Goal: Communication & Community: Answer question/provide support

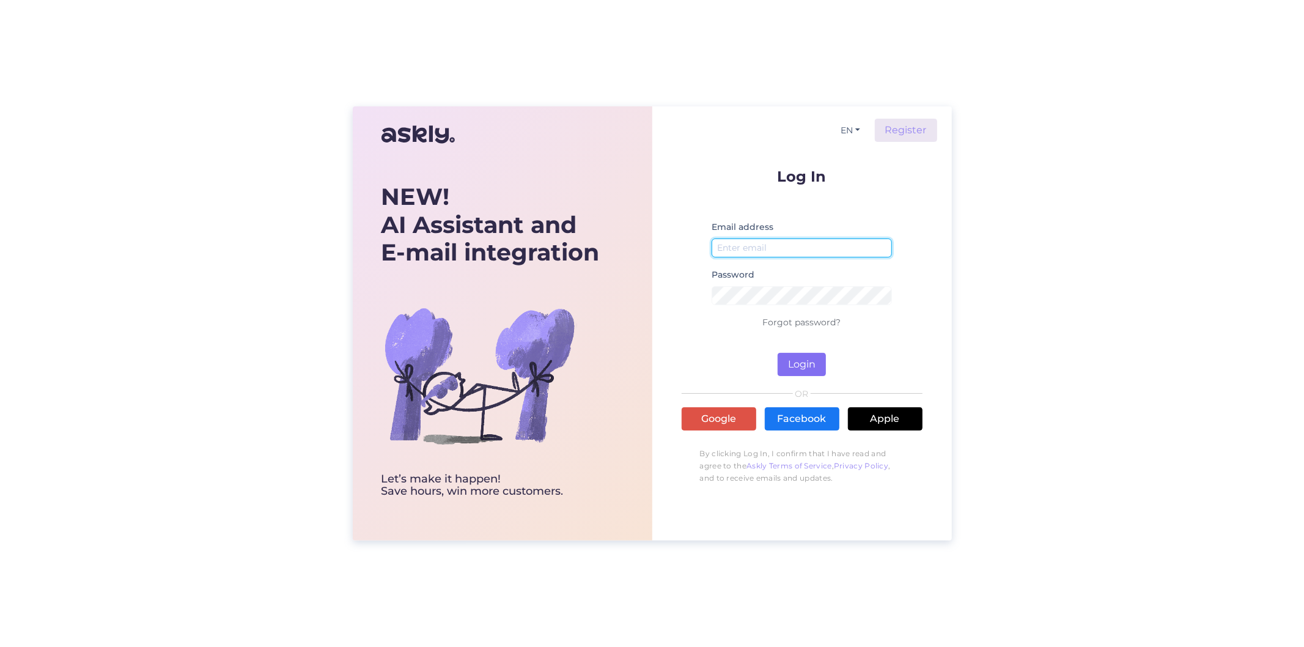
type input "[EMAIL_ADDRESS][DOMAIN_NAME]"
click at [796, 375] on button "Login" at bounding box center [802, 364] width 48 height 23
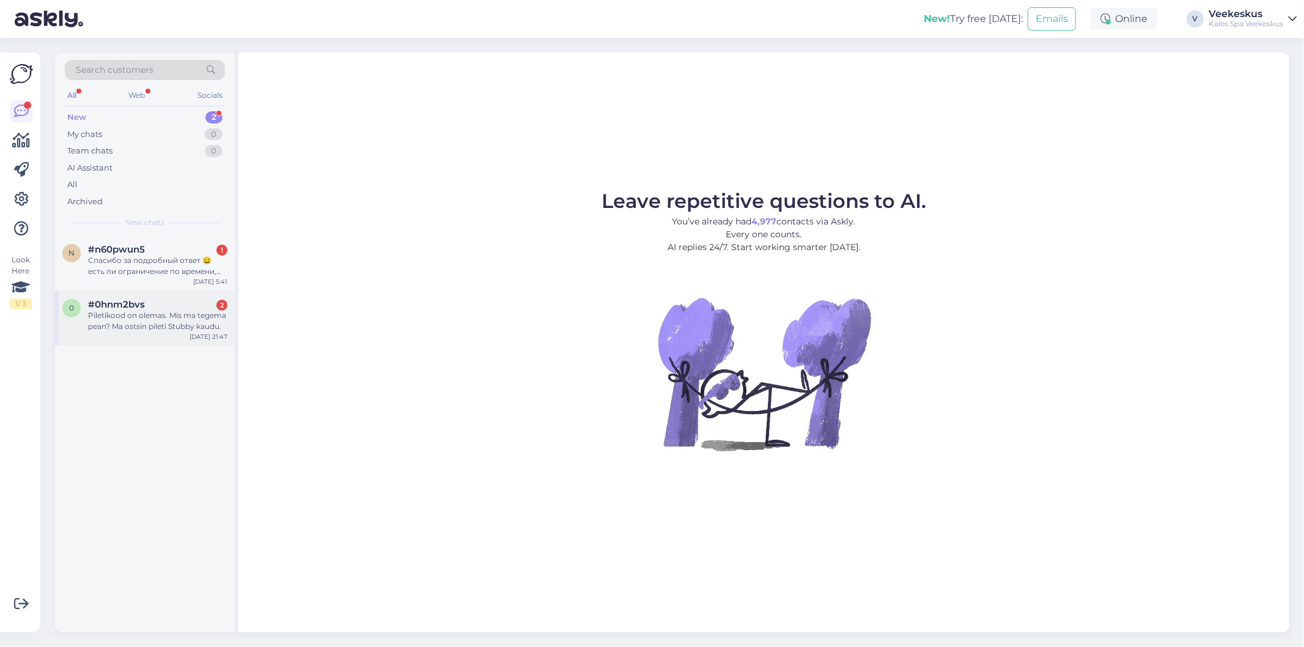
click at [143, 328] on div "Piletikood on olemas. Mis ma tegema pean? Ma ostsin pileti Stubby kaudu." at bounding box center [157, 321] width 139 height 22
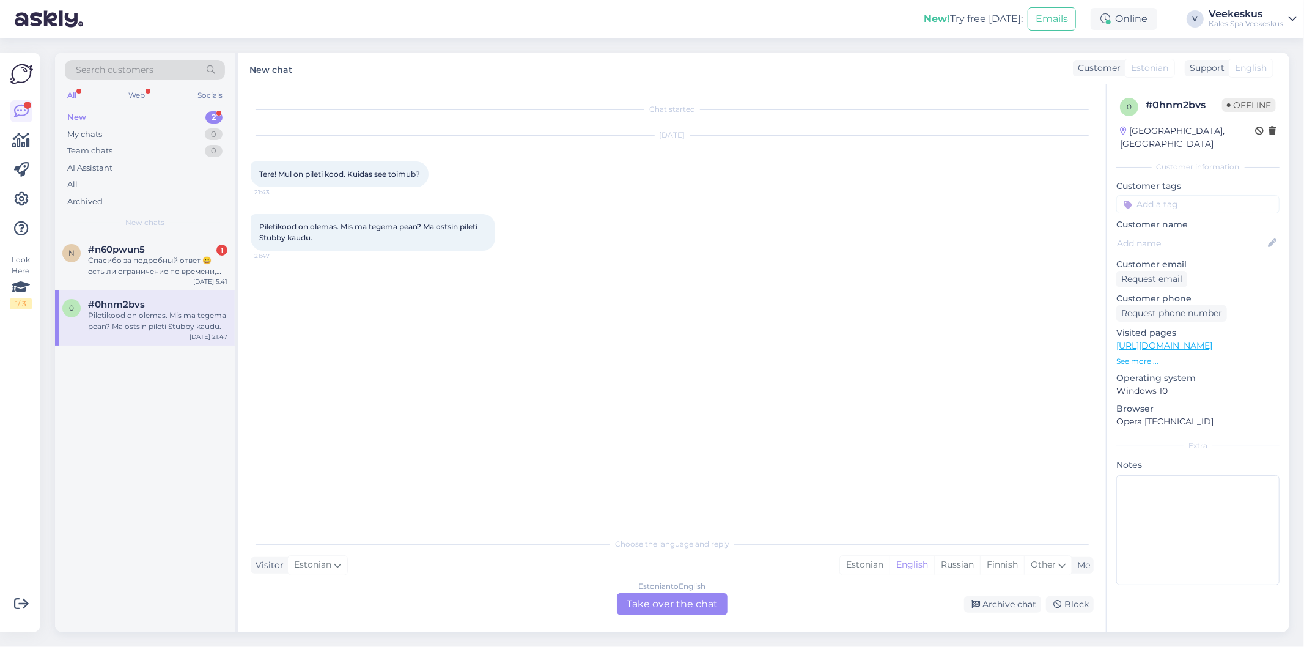
click at [662, 600] on div "Estonian to English Take over the chat" at bounding box center [672, 604] width 111 height 22
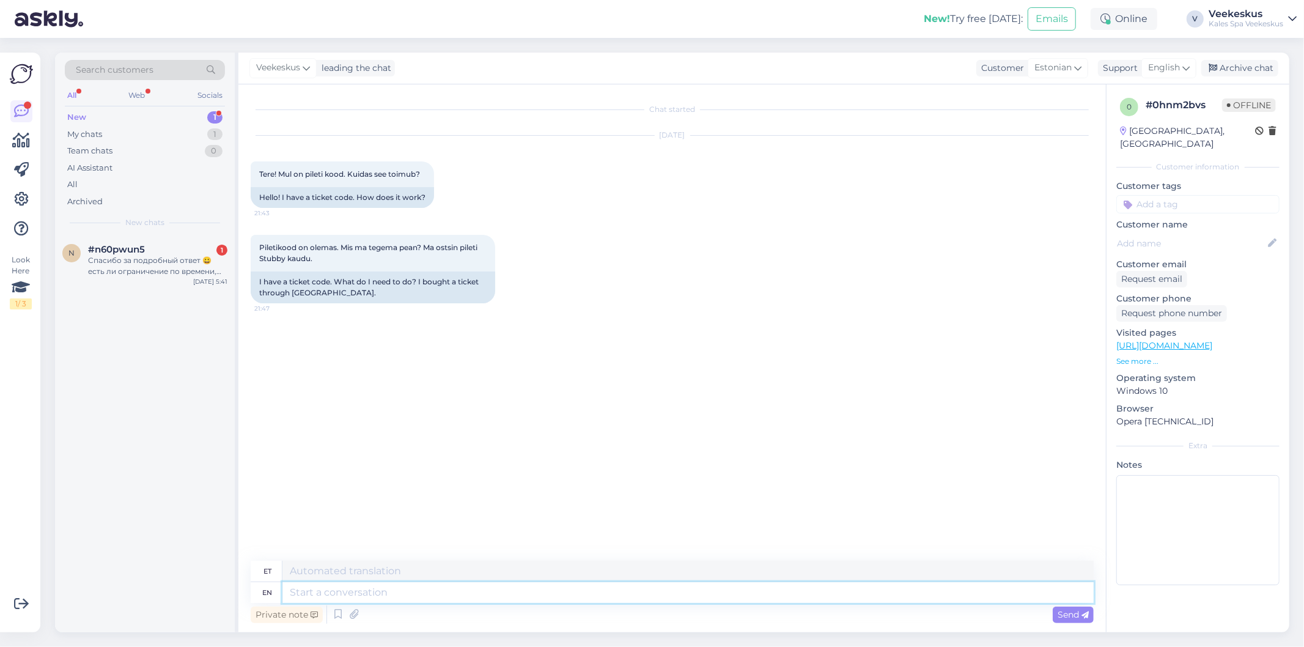
click at [467, 591] on textarea at bounding box center [688, 592] width 811 height 21
click at [1177, 73] on span "English" at bounding box center [1164, 67] width 32 height 13
type input "es"
click at [1118, 144] on link "Estonian" at bounding box center [1148, 142] width 135 height 20
click at [503, 578] on textarea at bounding box center [672, 590] width 843 height 26
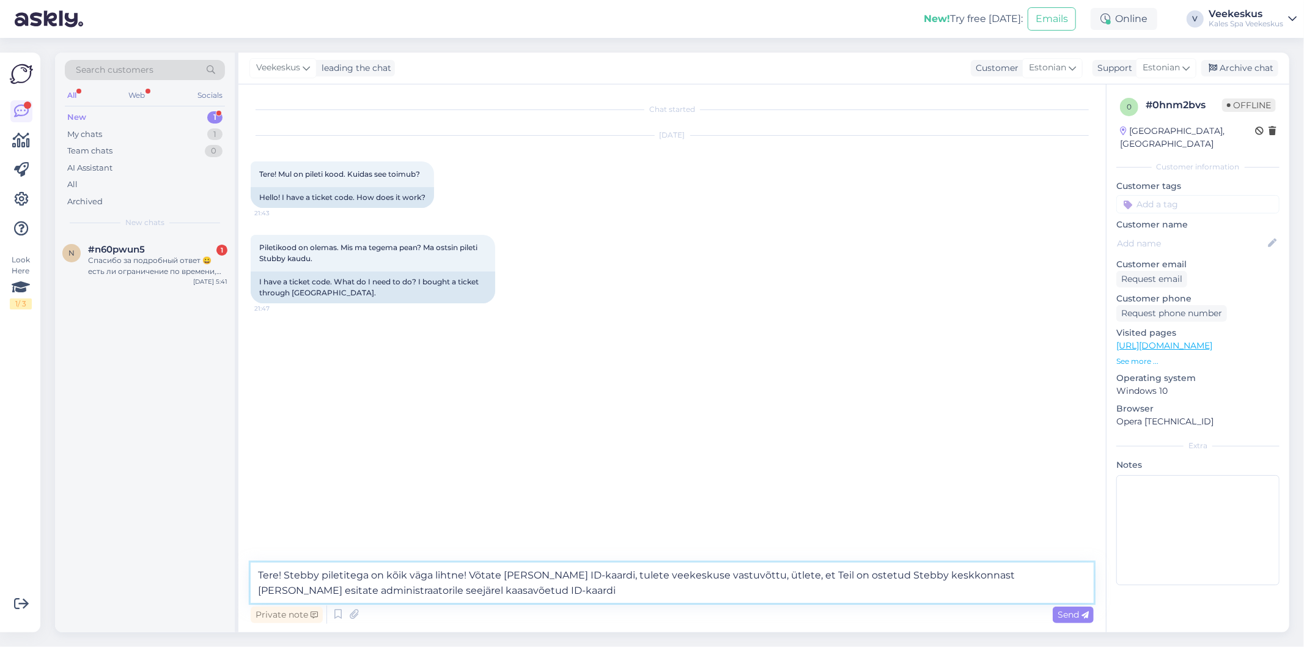
click at [445, 589] on textarea "Tere! Stebby piletitega on kõik väga lihtne! Võtate [PERSON_NAME] ID-kaardi, tu…" at bounding box center [672, 583] width 843 height 40
click at [530, 599] on textarea "Tere! Stebby piletitega on kõik väga lihtne! Võtate [PERSON_NAME] ID-kaardi, tu…" at bounding box center [672, 583] width 843 height 40
click at [503, 591] on textarea "Tere! Stebby piletitega on kõik väga lihtne! Võtate [PERSON_NAME] ID-kaardi, tu…" at bounding box center [672, 583] width 843 height 40
click at [583, 591] on textarea "Tere! Stebby piletitega on kõik väga lihtne! Võtate [PERSON_NAME] ID-kaardi, tu…" at bounding box center [672, 583] width 843 height 40
click at [980, 577] on textarea "Tere! Stebby piletitega on kõik väga lihtne! Võtate [PERSON_NAME] ID-kaardi, tu…" at bounding box center [672, 583] width 843 height 40
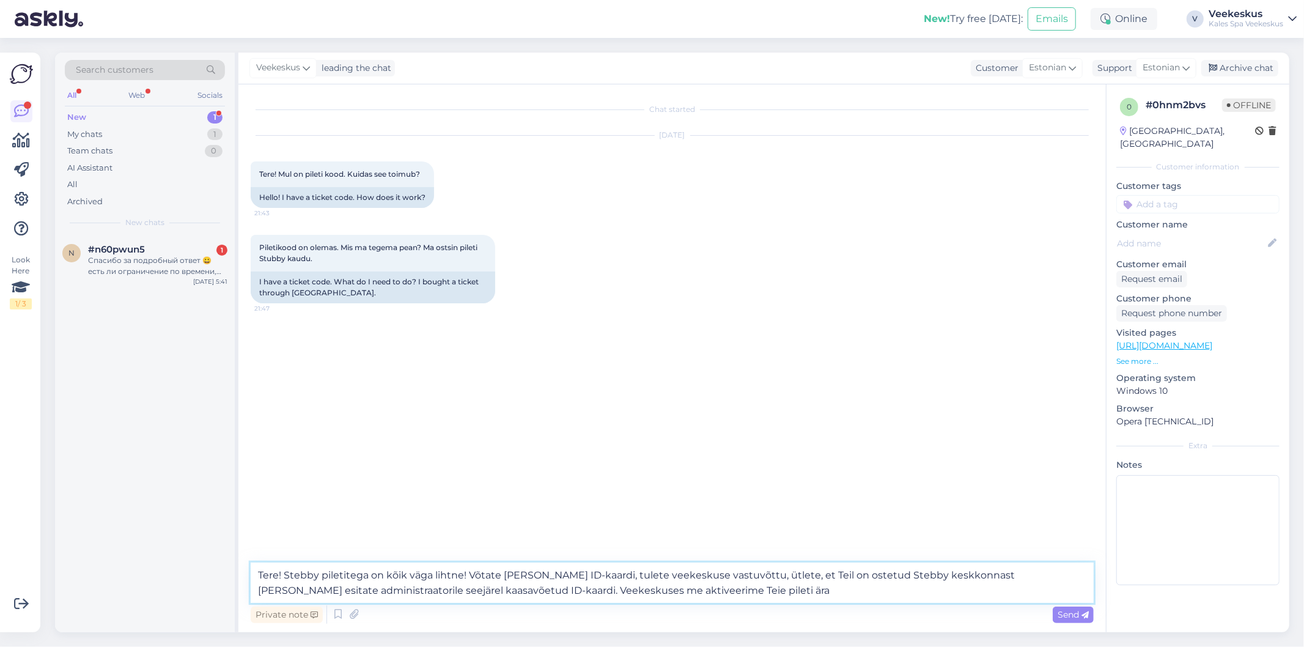
click at [985, 577] on textarea "Tere! Stebby piletitega on kõik väga lihtne! Võtate [PERSON_NAME] ID-kaardi, tu…" at bounding box center [672, 583] width 843 height 40
click at [506, 583] on textarea "Tere! Stebby piletitega on kõik väga lihtne! Võtate [PERSON_NAME] ID-kaardi, tu…" at bounding box center [672, 583] width 843 height 40
click at [521, 592] on textarea "Tere! Stebby piletitega on kõik väga lihtne! Võtate [PERSON_NAME] ID-kaardi, tu…" at bounding box center [672, 583] width 843 height 40
click at [591, 594] on textarea "Tere! Stebby piletitega on kõik väga lihtne! Võtate [PERSON_NAME] ID-kaardi, tu…" at bounding box center [672, 583] width 843 height 40
click at [583, 593] on textarea "Tere! Stebby piletitega on kõik väga lihtne! Võtate [PERSON_NAME] ID-kaardi, tu…" at bounding box center [672, 583] width 843 height 40
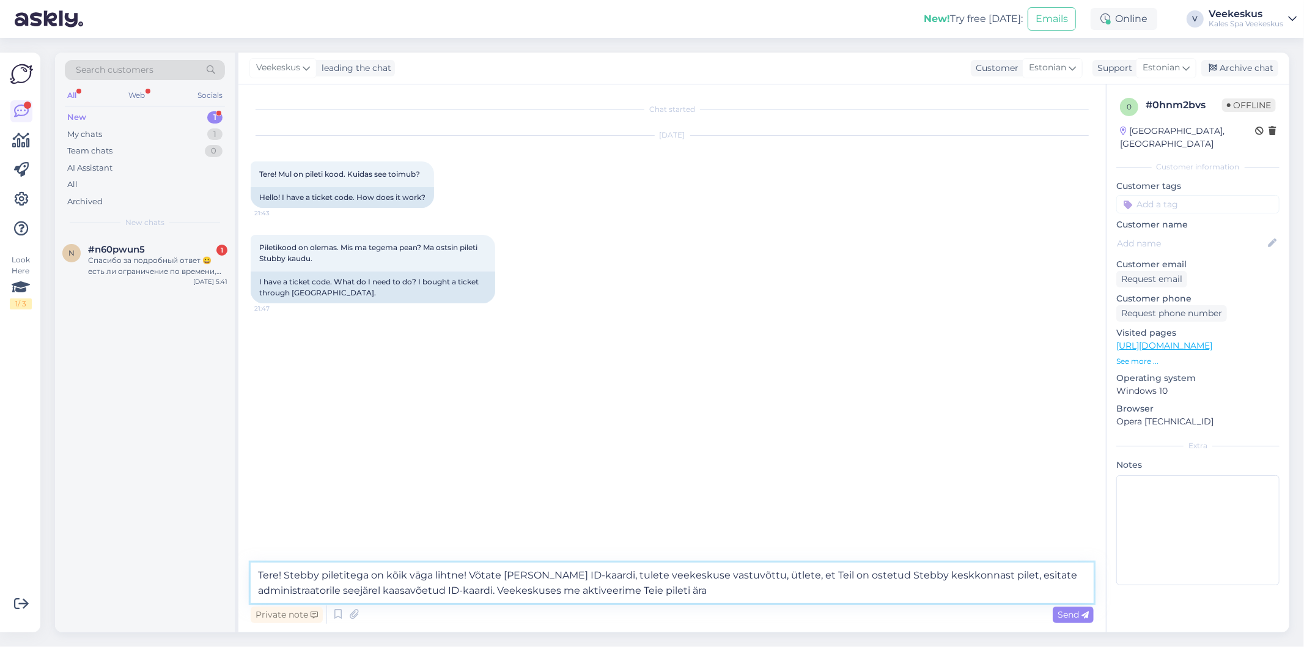
click at [964, 578] on textarea "Tere! Stebby piletitega on kõik väga lihtne! Võtate [PERSON_NAME] ID-kaardi, tu…" at bounding box center [672, 583] width 843 height 40
click at [985, 579] on textarea "Tere! Stebby piletitega on kõik väga lihtne! Võtate [PERSON_NAME] ID-kaardi, tu…" at bounding box center [672, 583] width 843 height 40
click at [975, 578] on textarea "Tere! Stebby piletitega on kõik väga lihtne! Võtate [PERSON_NAME] ID-kaardi, tu…" at bounding box center [672, 583] width 843 height 40
click at [989, 590] on textarea "Tere! Stebby piletitega on kõik väga lihtne! Võtate [PERSON_NAME] ID-kaardi, tu…" at bounding box center [672, 583] width 843 height 40
click at [817, 587] on textarea "Tere! Stebby piletitega on kõik väga lihtne! Võtate [PERSON_NAME] ID-kaardi, tu…" at bounding box center [672, 583] width 843 height 40
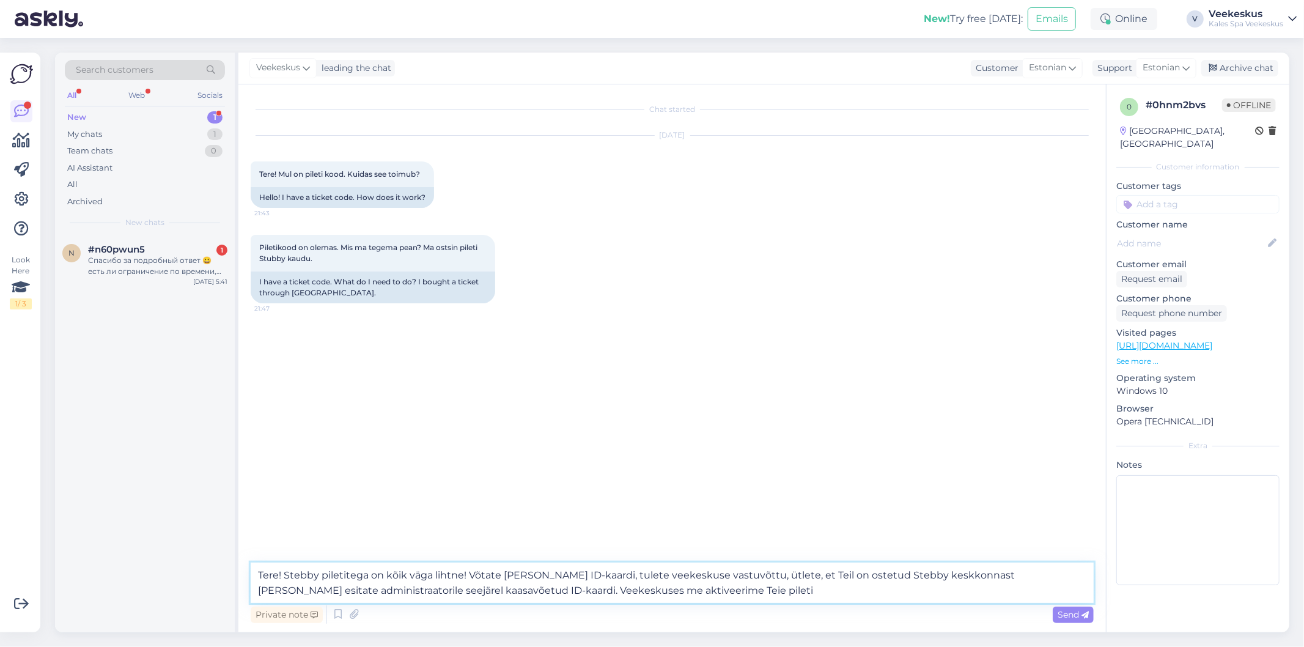
click at [582, 591] on textarea "Tere! Stebby piletitega on kõik väga lihtne! Võtate [PERSON_NAME] ID-kaardi, tu…" at bounding box center [672, 583] width 843 height 40
click at [579, 598] on textarea "Tere! Stebby piletitega on kõik väga lihtne! Võtate [PERSON_NAME] ID-kaardi, tu…" at bounding box center [672, 583] width 843 height 40
click at [733, 589] on textarea "Tere! Stebby piletitega on kõik väga lihtne! Võtate [PERSON_NAME] ID-kaardi, tu…" at bounding box center [672, 583] width 843 height 40
type textarea "Tere! Stebby piletitega on kõik väga lihtne! Võtate [PERSON_NAME] ID-kaardi, tu…"
click at [1075, 613] on span "Send" at bounding box center [1073, 614] width 31 height 11
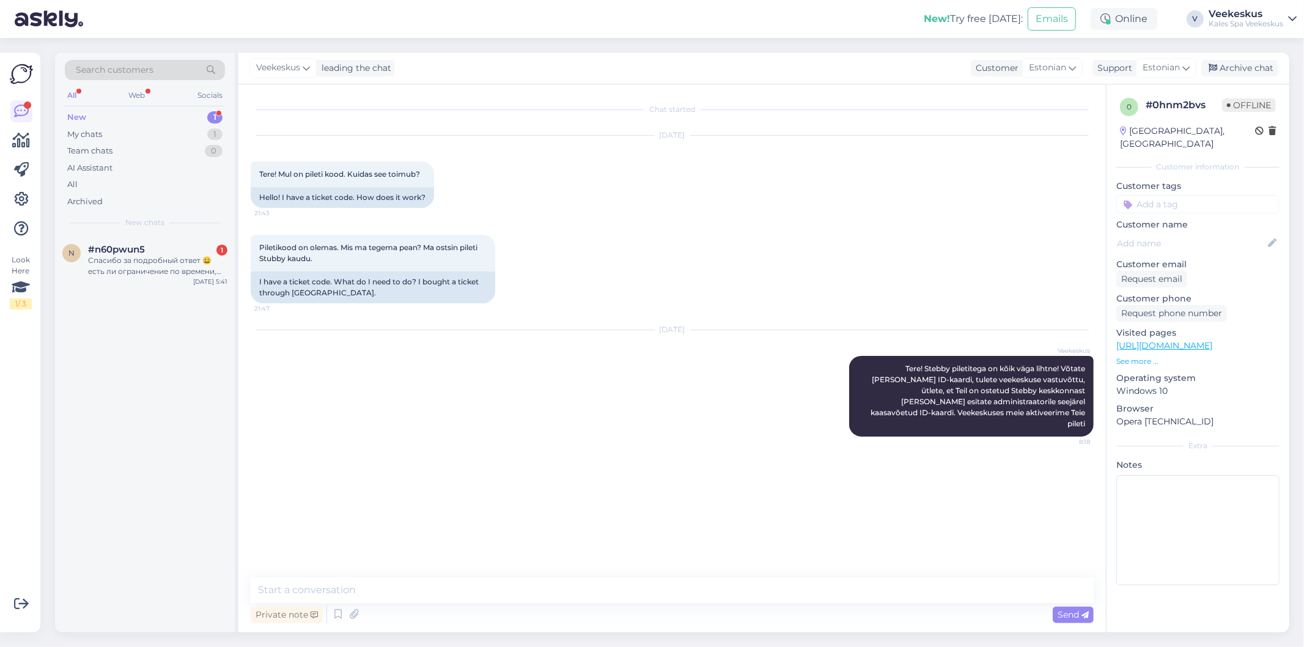
click at [900, 212] on div "[DATE] Tere! Mul on pileti kood. Kuidas see toimub? 21:43 Hello! I have a ticke…" at bounding box center [672, 171] width 843 height 99
click at [1255, 70] on div "Archive chat" at bounding box center [1240, 68] width 77 height 17
click at [136, 253] on span "#n60pwun5" at bounding box center [116, 249] width 57 height 11
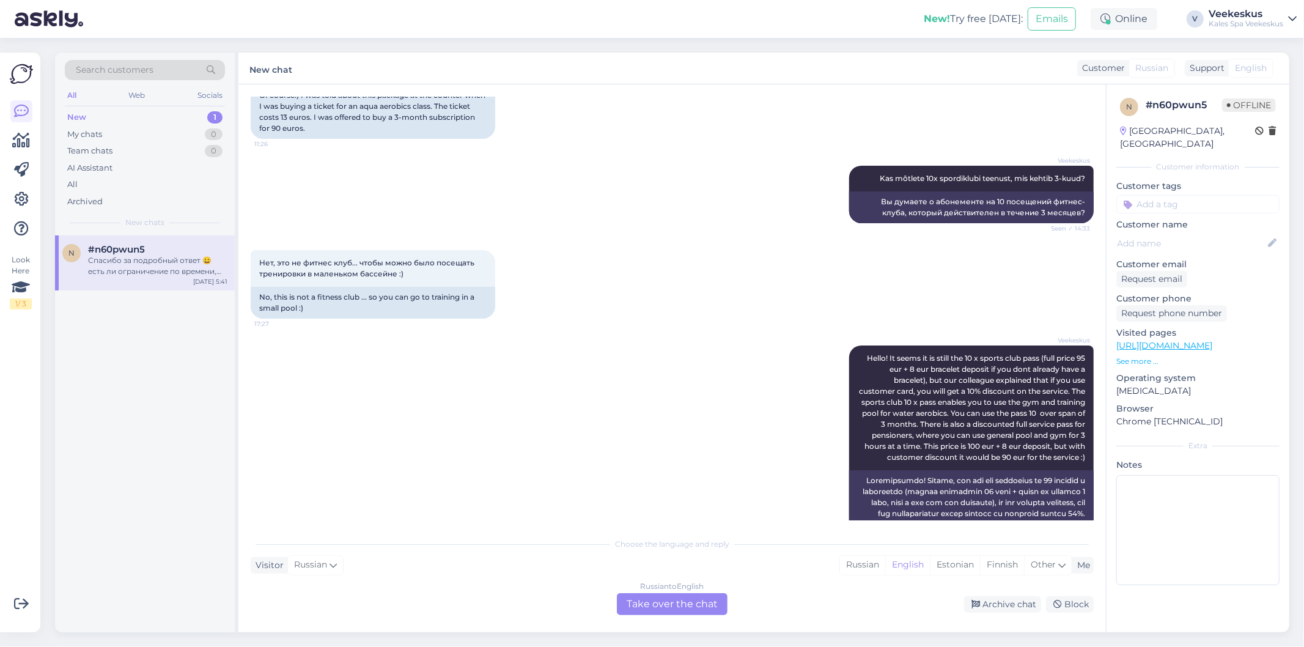
scroll to position [1048, 0]
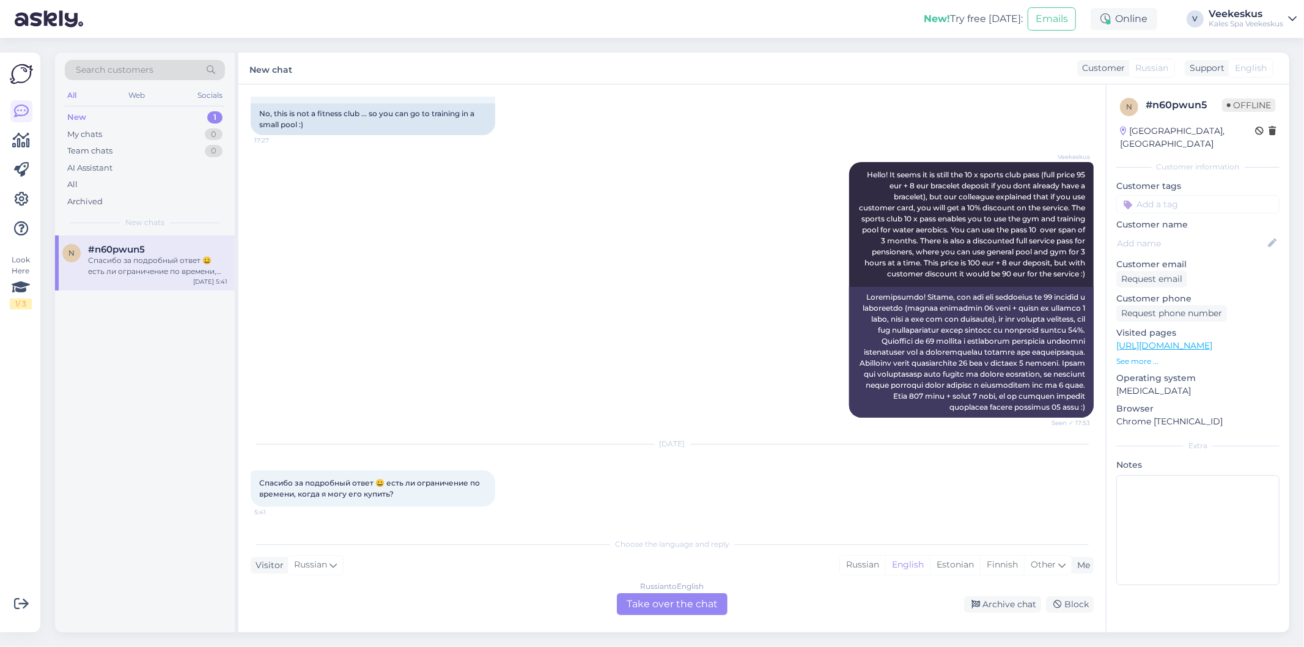
click at [681, 600] on div "Russian to English Take over the chat" at bounding box center [672, 604] width 111 height 22
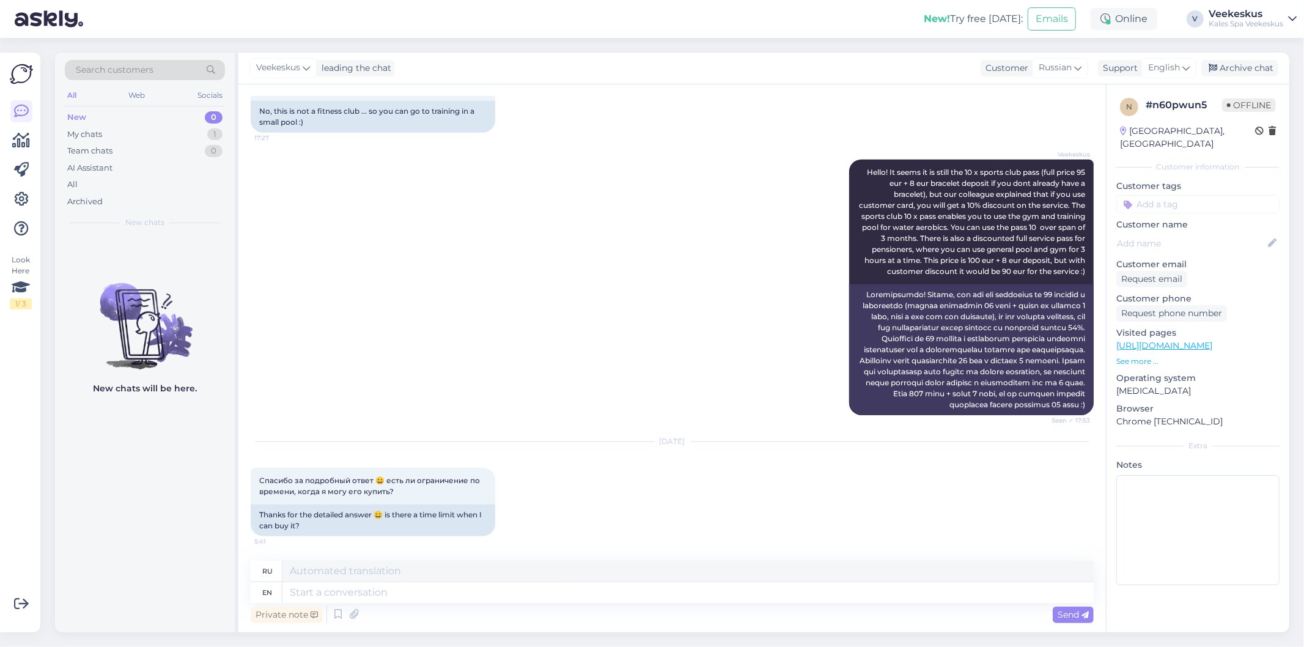
scroll to position [1050, 0]
click at [597, 589] on textarea at bounding box center [688, 592] width 811 height 21
type textarea "The"
type textarea "These"
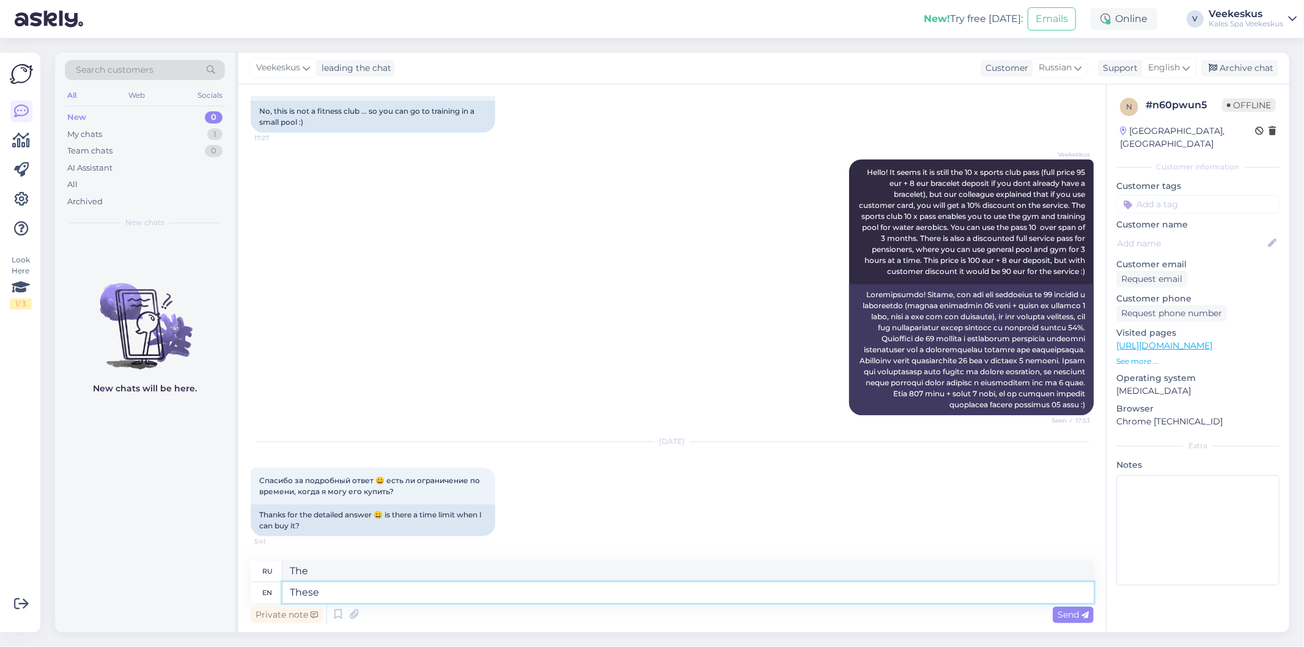
type textarea "Эти"
type textarea "These thi"
type textarea "Эти это"
type textarea "These ticket"
type textarea "Эти билеты"
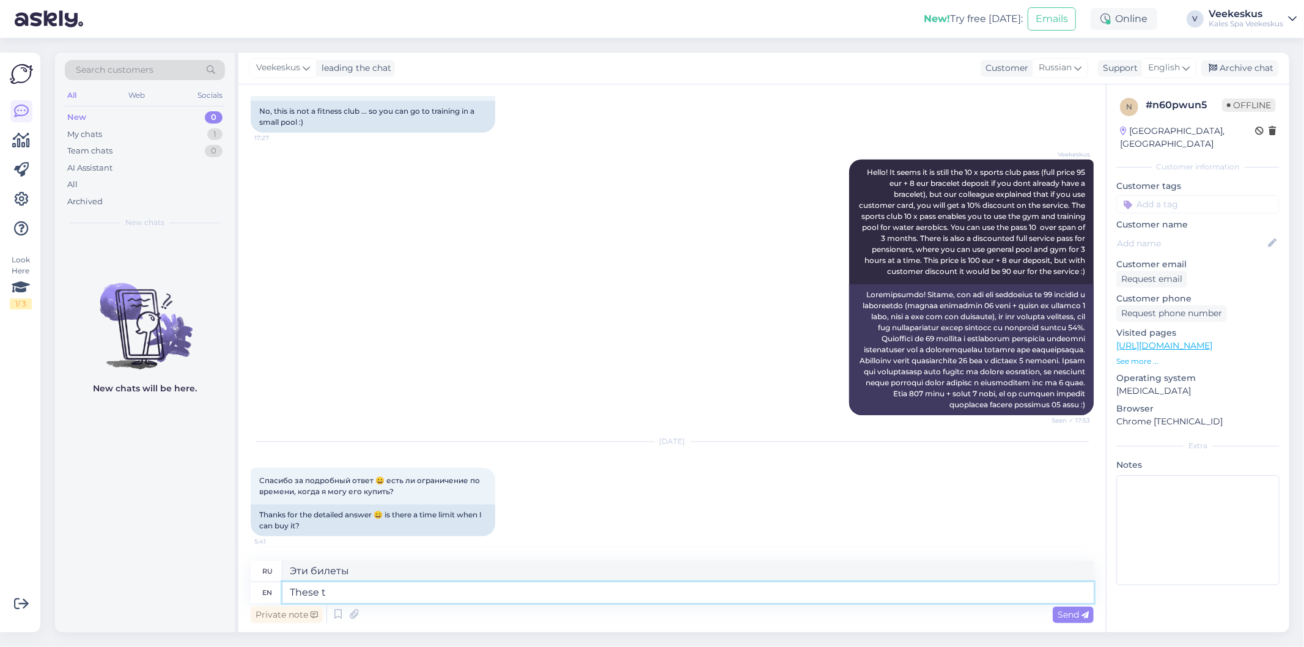
type textarea "These"
type textarea "Эти"
type textarea "These prices"
type textarea "Эти цены"
type textarea "Th"
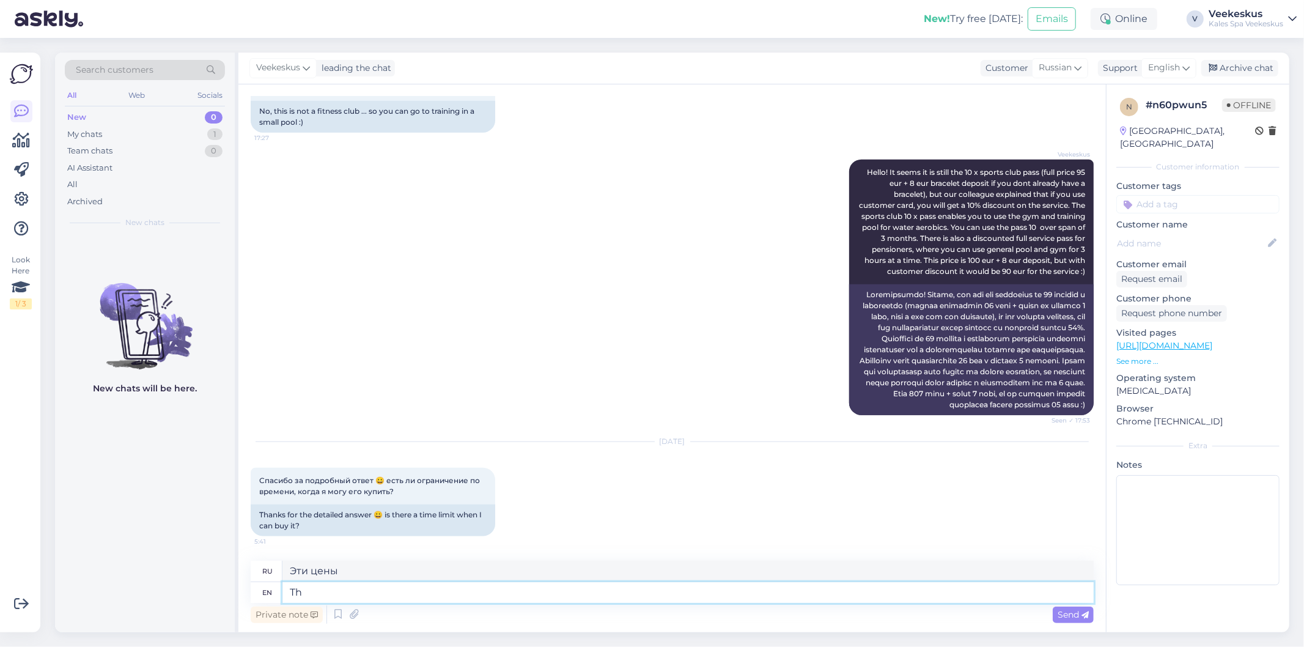
type textarea "Эти"
type textarea "T"
type textarea "N"
type textarea "[PERSON_NAME]"
type textarea "NP"
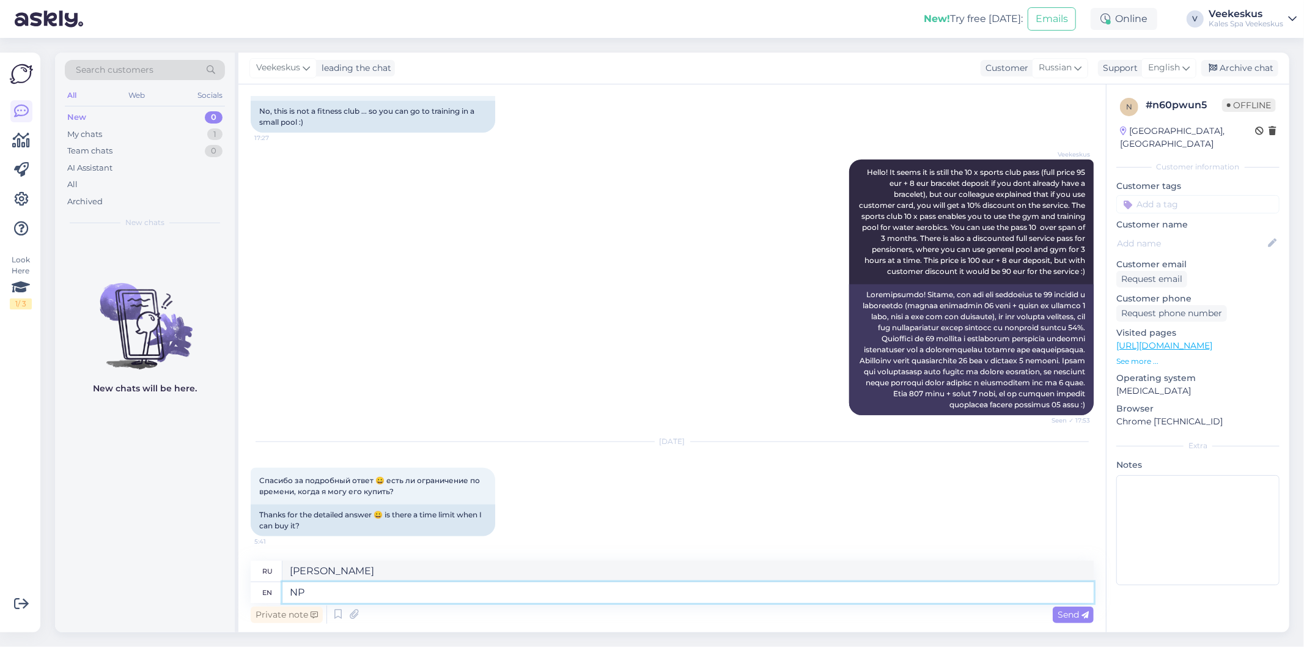
type textarea "НП"
type textarea "No,"
type textarea "Нет,"
type textarea "No,"
type textarea "Сейчас"
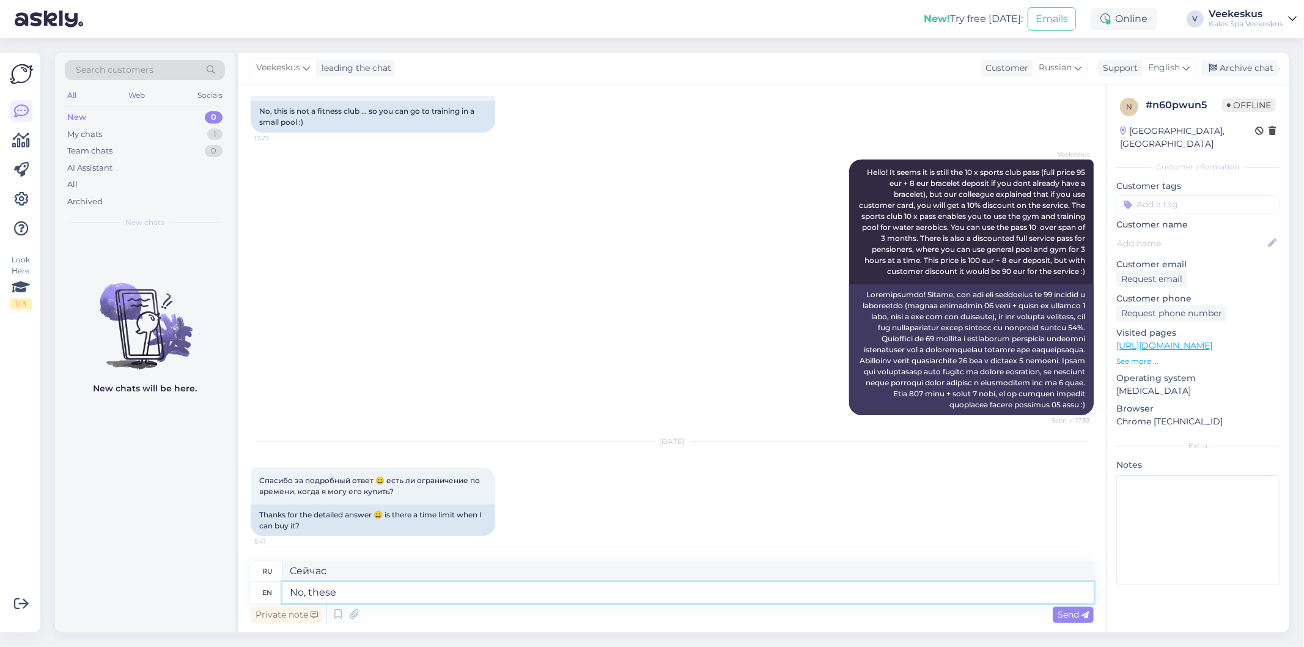
type textarea "No, these"
type textarea "Нет, эти"
type textarea "No, these prices"
type textarea "Нет, эти цены"
type textarea "No, these prices are vali"
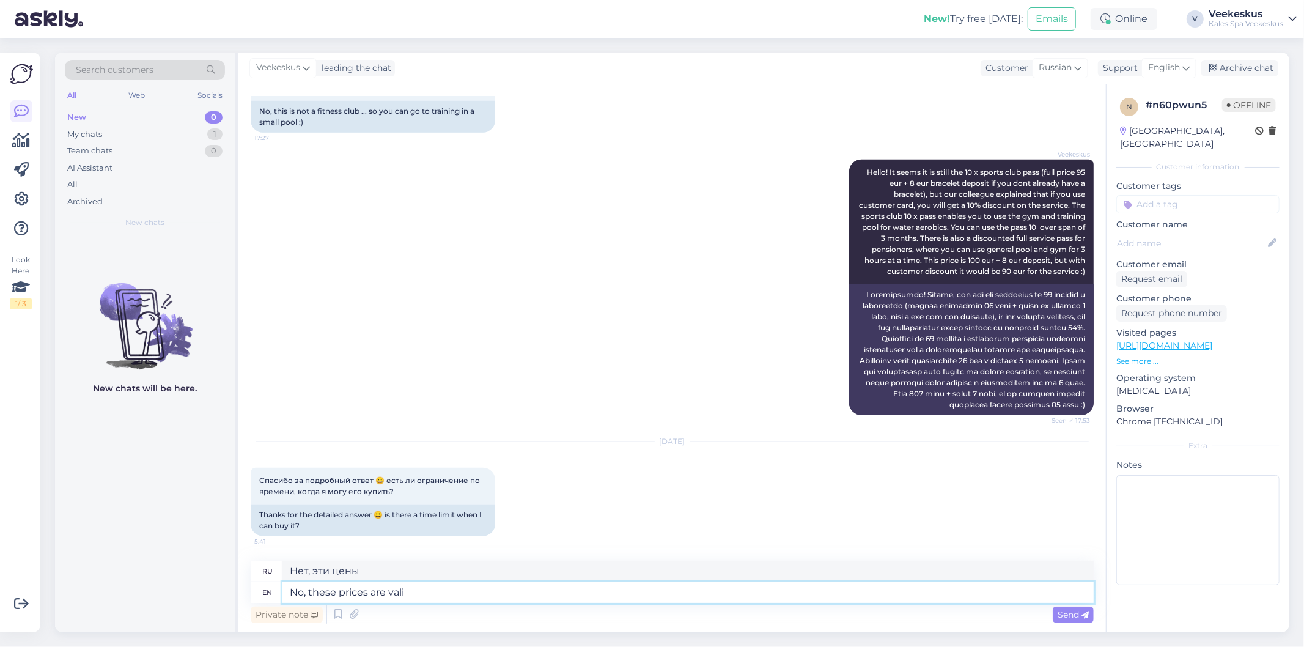
type textarea "Нет, эти цены действительны."
type textarea "No, these prices are"
type textarea "Нет, эти цены"
type textarea "No, these prices are fixed"
type textarea "Нет, эти цены фиксированные."
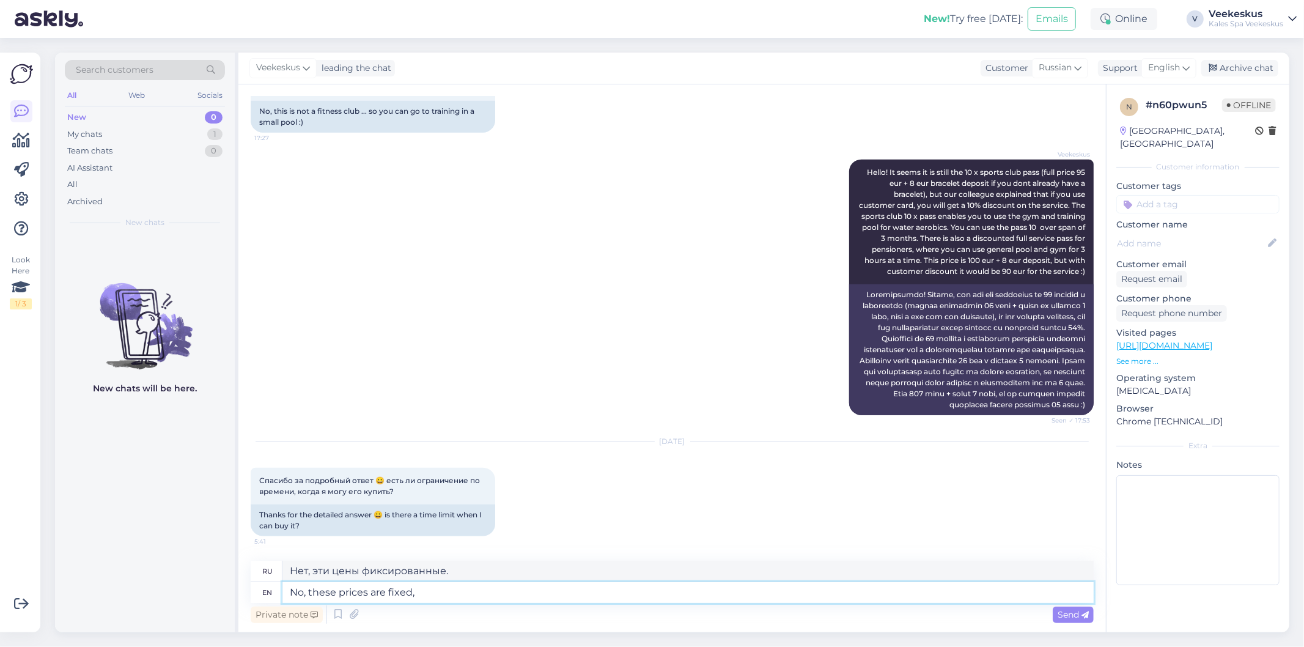
type textarea "No, these prices are fixed, s"
type textarea "Нет, эти цены фиксированные,"
type textarea "No, these prices are fixed, so"
type textarea "Нет, эти цены фиксированные, поэтому"
type textarea "No, these prices are fixed, so they"
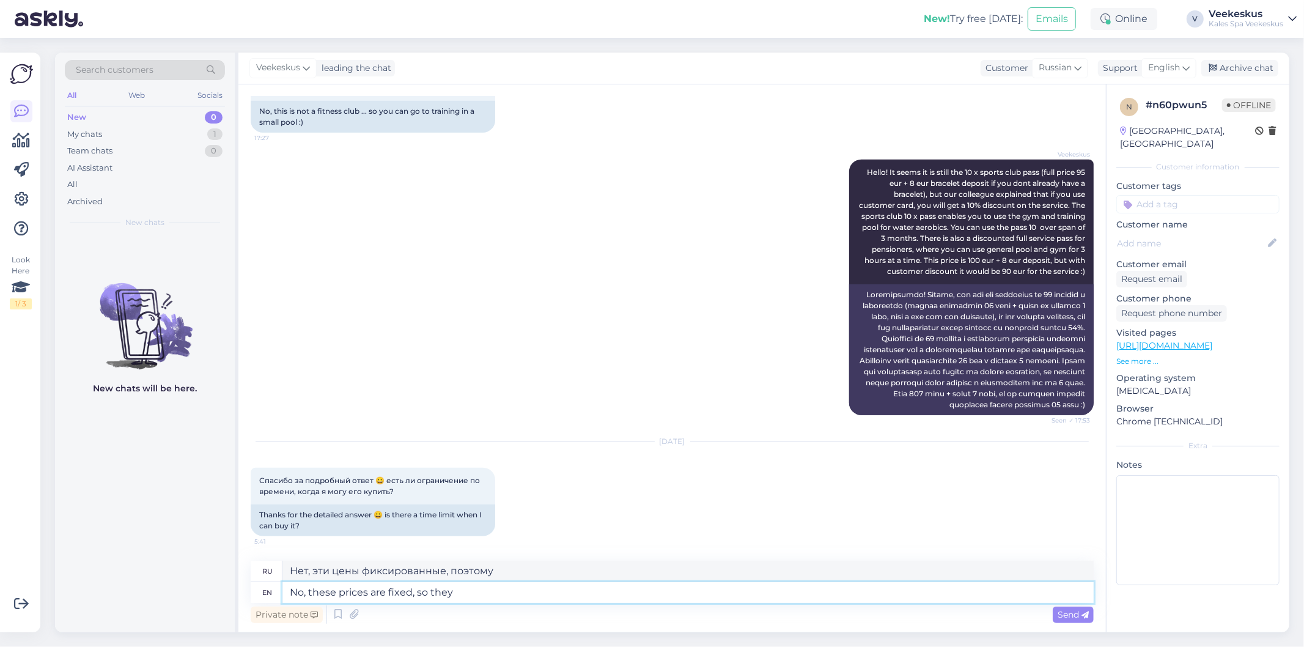
type textarea "Нет, эти цены фиксированные, поэтому они"
type textarea "No, these prices are fixed, so"
type textarea "Нет, эти цены фиксированные, поэтому"
type textarea "No, these prices are fixed,"
type textarea "Нет, эти цены фиксированные,"
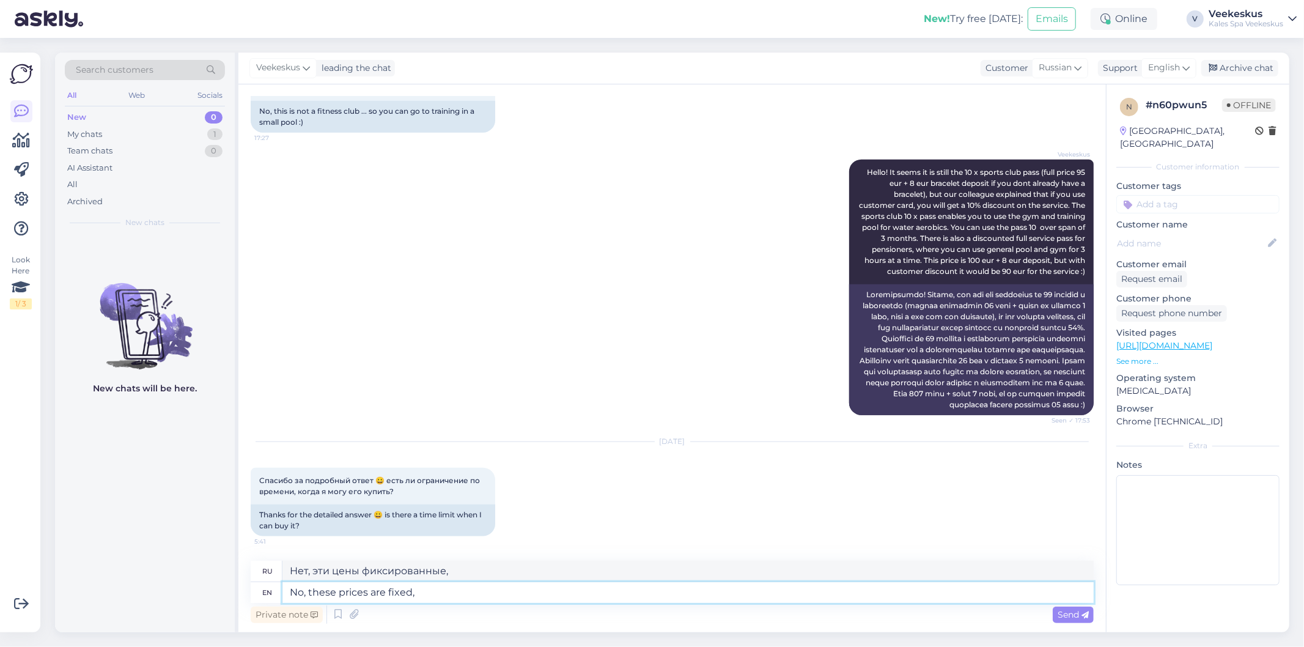
type textarea "No, these prices are fixed"
type textarea "Нет, эти цены фиксированные."
type textarea "No, these prices are"
type textarea "Нет, эти цены"
type textarea "No, these prices are available"
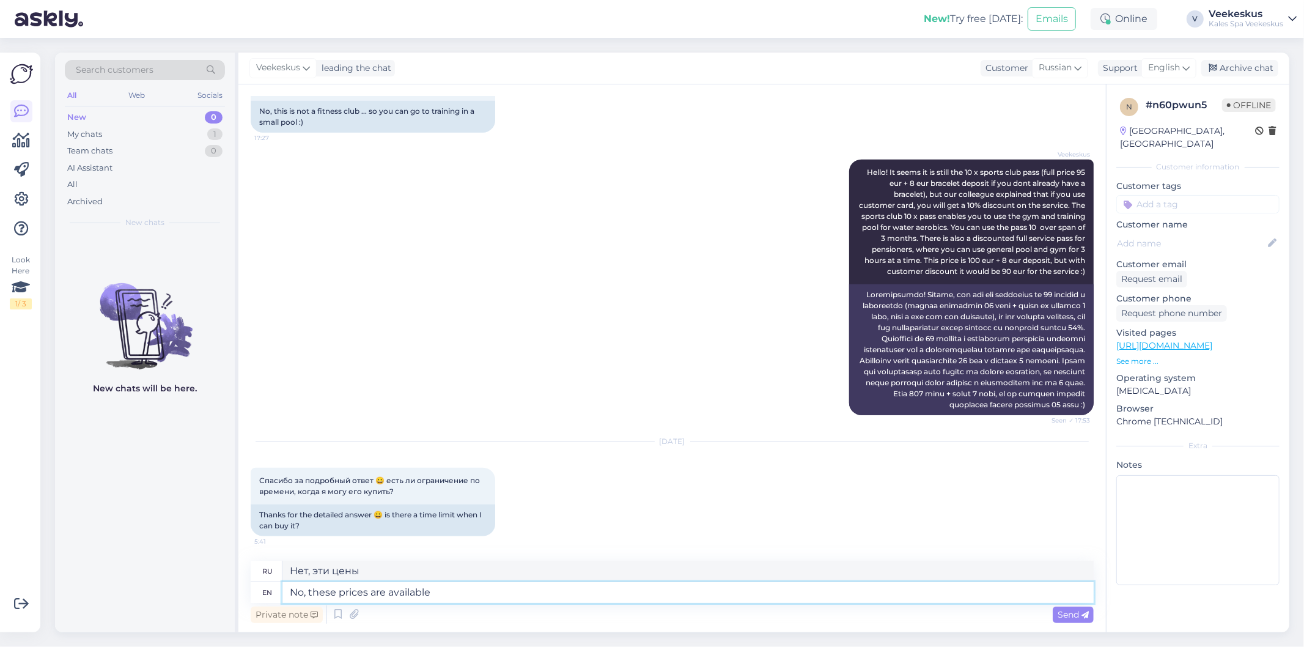
type textarea "Нет, эти цены доступны"
click at [482, 602] on textarea "No, these prices are available" at bounding box center [688, 592] width 811 height 21
type textarea "No, these prices are"
type textarea "Нет, эти цены"
type textarea "No, these"
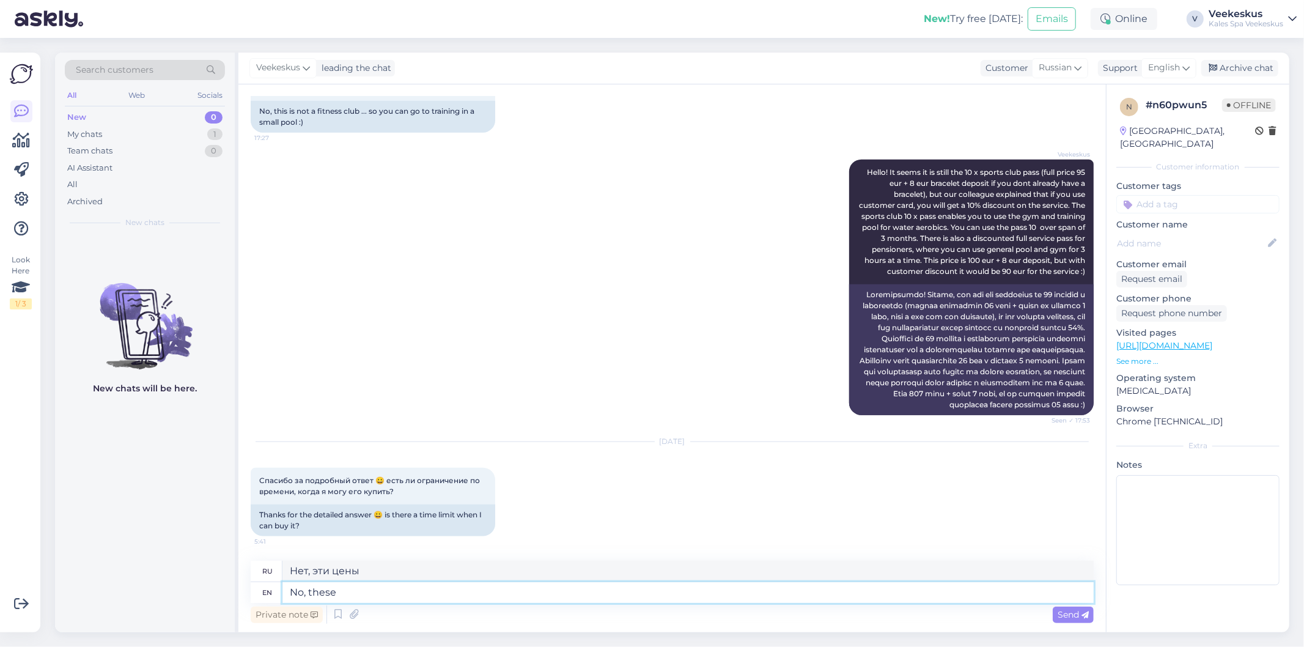
type textarea "Нет, эти"
type textarea "No, these are t"
type textarea "Нет, это"
type textarea "No, these are the"
type textarea "Нет, это те самые"
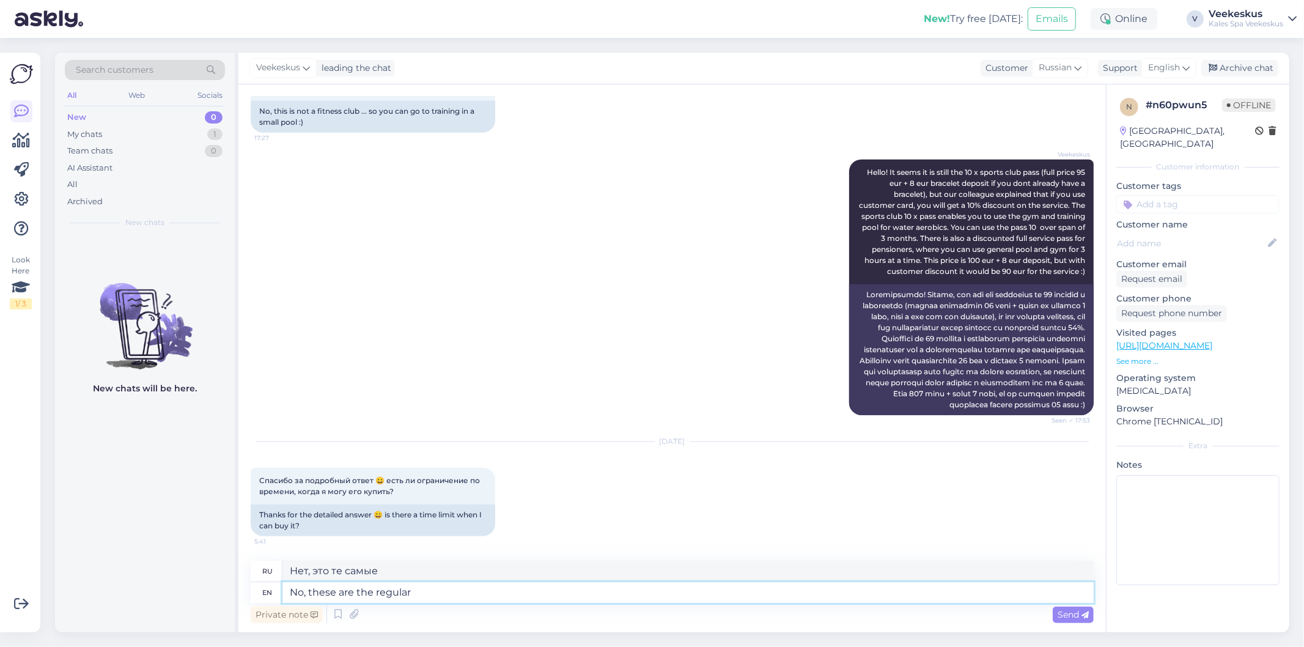
type textarea "No, these are the regular"
type textarea "Нет, это обычные"
type textarea "No, these are the regular prices"
type textarea "Нет, это обычные цены."
type textarea "No, these are the regular prices and"
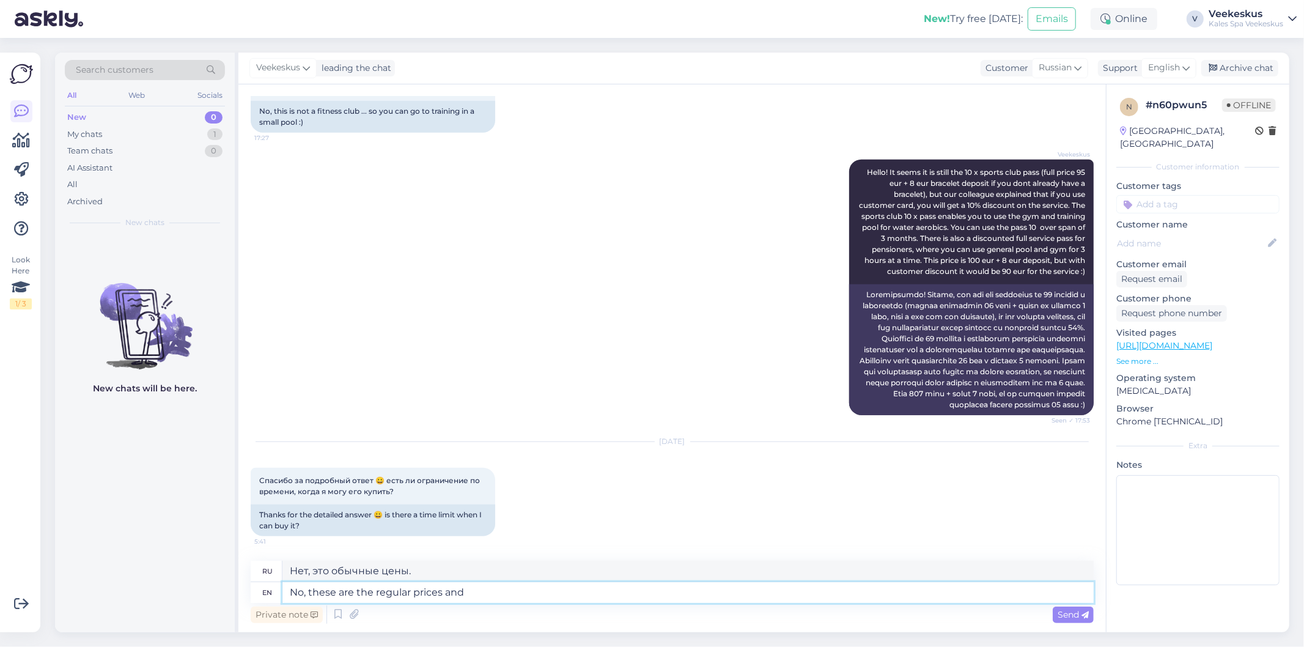
type textarea "Нет, это обычные цены и"
type textarea "No, these are the regular prices and you"
type textarea "Нет, это обычные цены, и вы"
type textarea "No, these are the regular prices an"
type textarea "Нет, это обычные цены и"
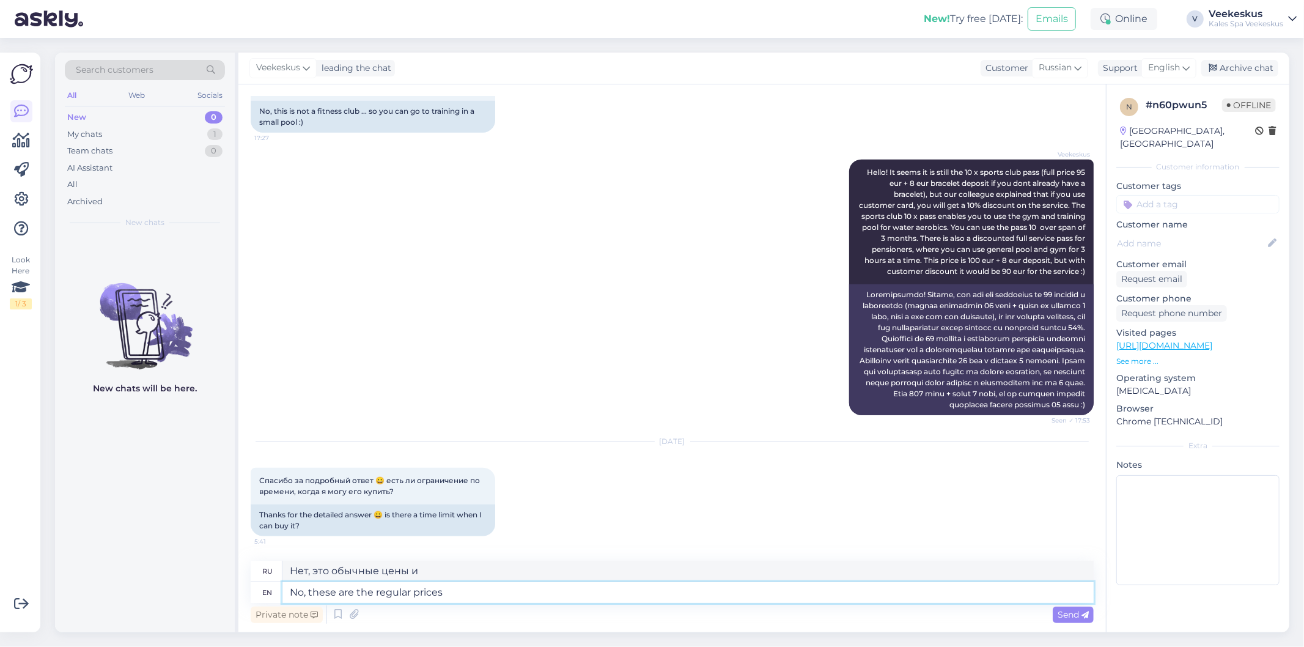
type textarea "No, these are the regular prices"
type textarea "Нет, это обычные цены."
type textarea "No, these are the regular prices :))"
type textarea "Нет, это обычные цены :))"
click at [539, 597] on textarea "No, these are the regular prices :))" at bounding box center [688, 592] width 811 height 21
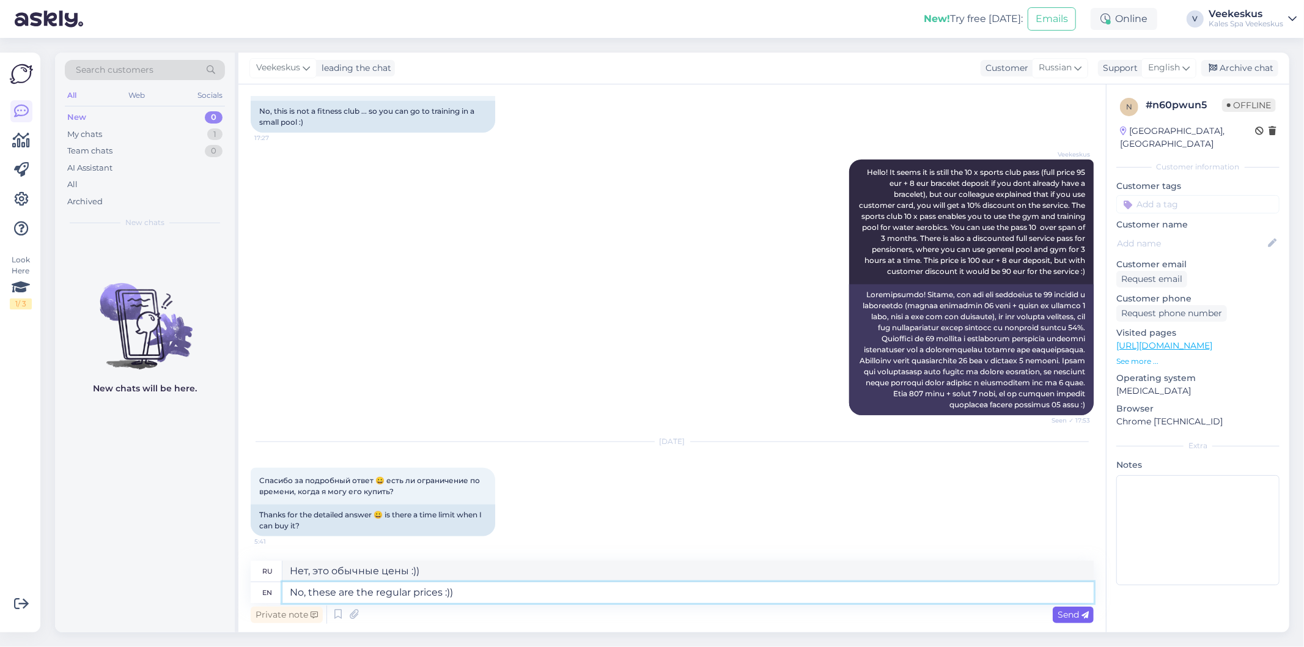
type textarea "No, these are the regular prices :))"
click at [1055, 615] on div "Send" at bounding box center [1073, 615] width 41 height 17
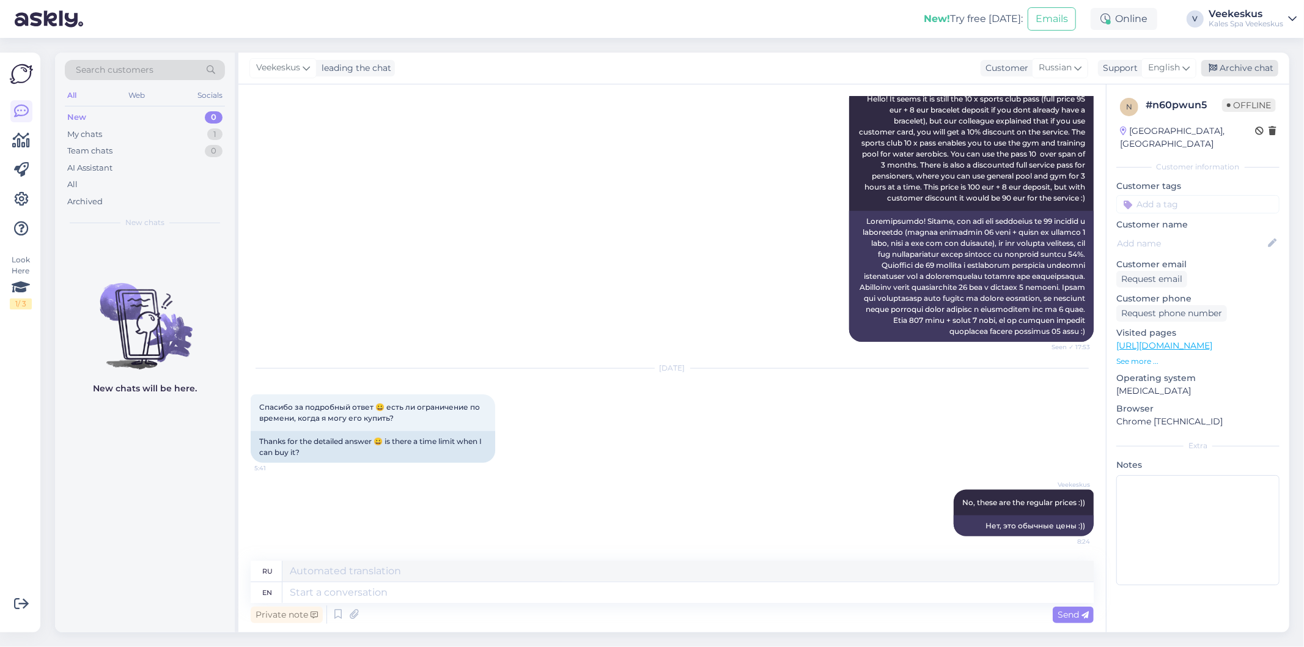
click at [1225, 69] on div "Archive chat" at bounding box center [1240, 68] width 77 height 17
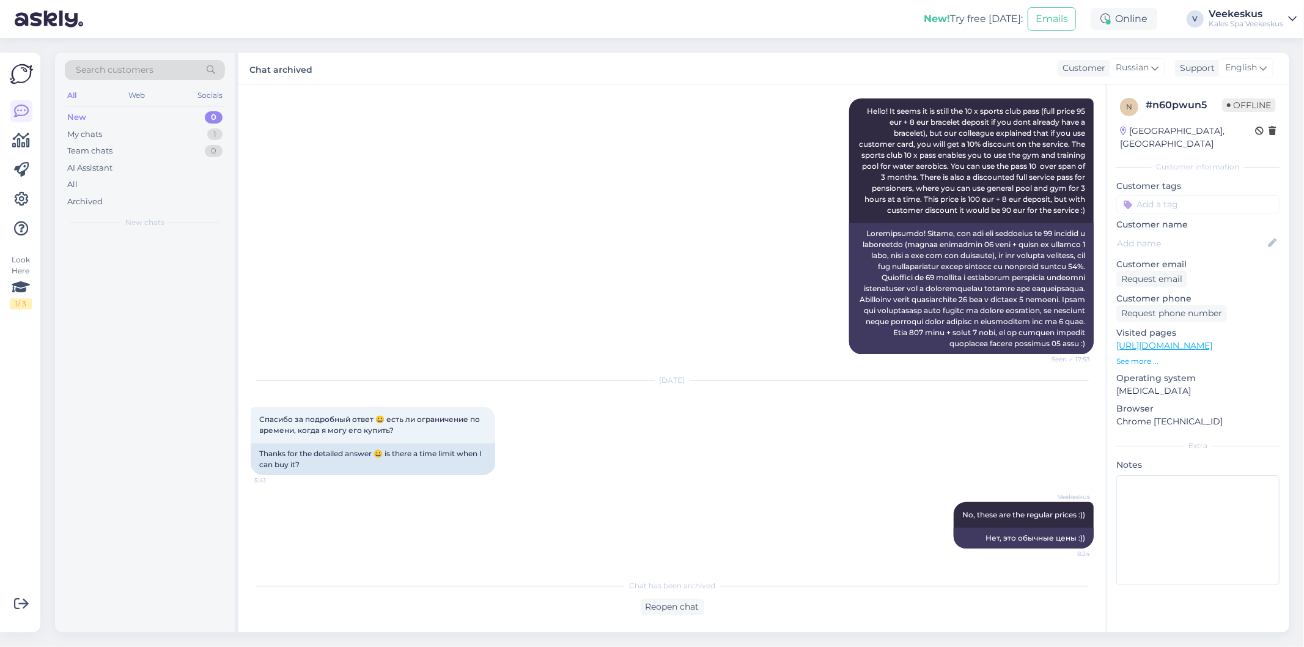
scroll to position [1111, 0]
click at [682, 233] on div "Veekeskus Hello! It seems it is still the 10 x sports club pass (full price 95 …" at bounding box center [672, 226] width 843 height 283
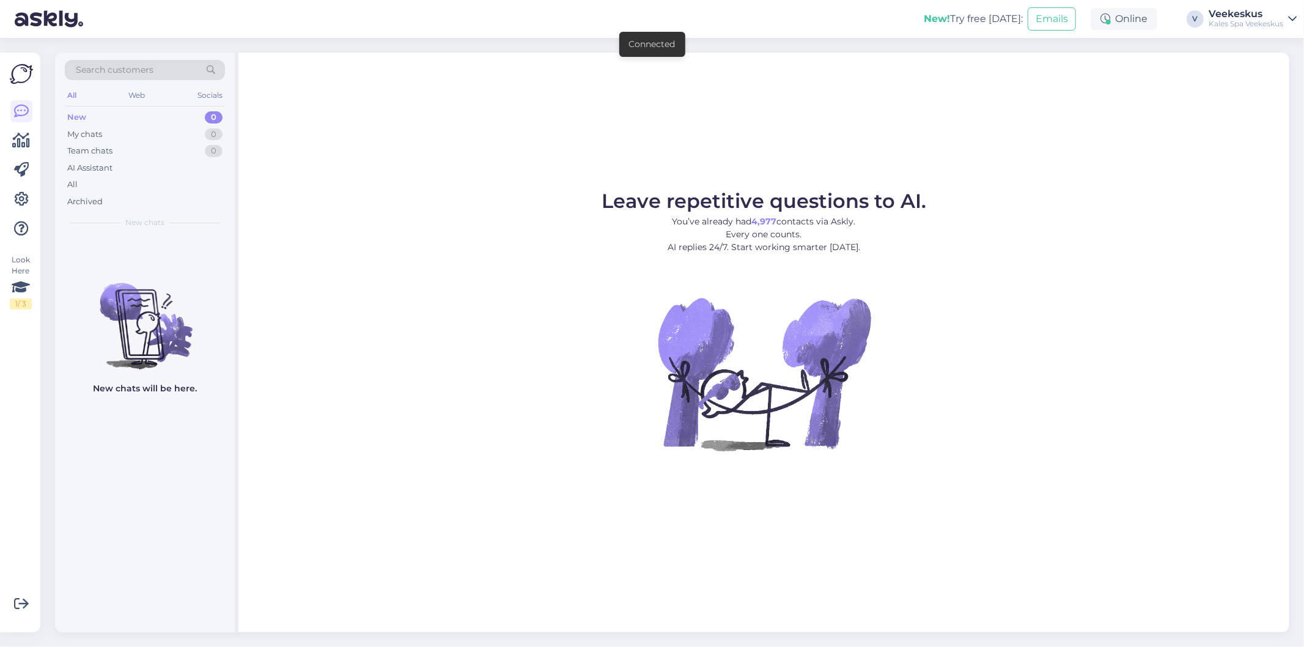
click at [572, 133] on div "Leave repetitive questions to AI. You’ve already had 4,977 contacts via Askly. …" at bounding box center [763, 343] width 1051 height 580
click at [438, 437] on figure "Leave repetitive questions to AI. You’ve already had 4,977 contacts via Askly. …" at bounding box center [763, 337] width 1029 height 292
